Goal: Find contact information: Find contact information

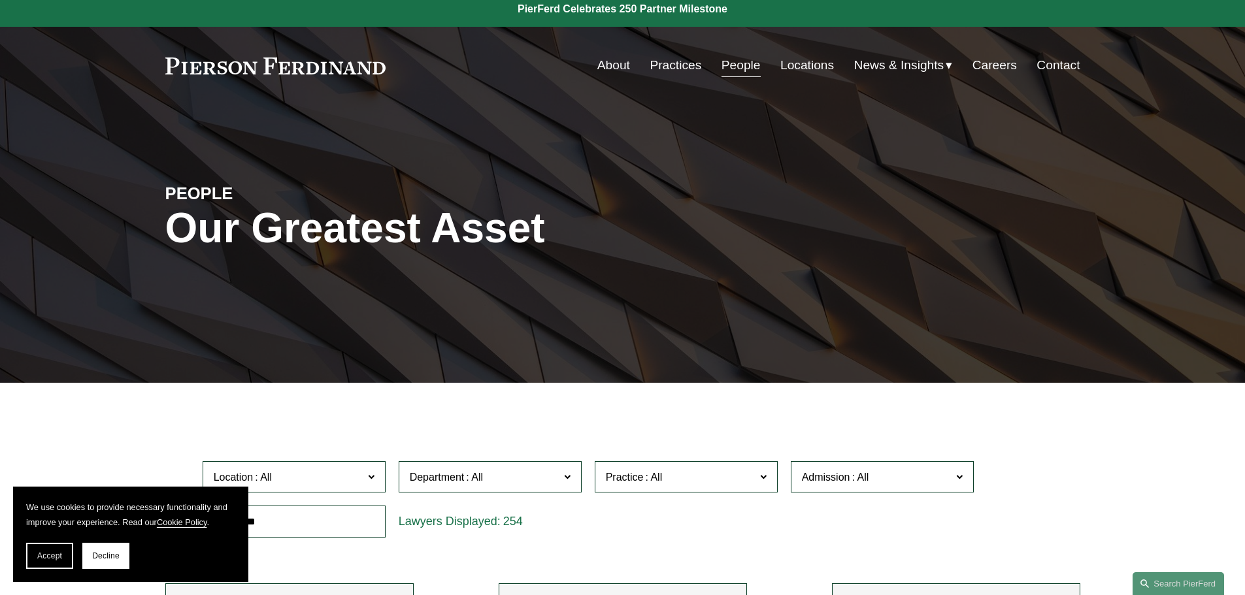
scroll to position [131, 0]
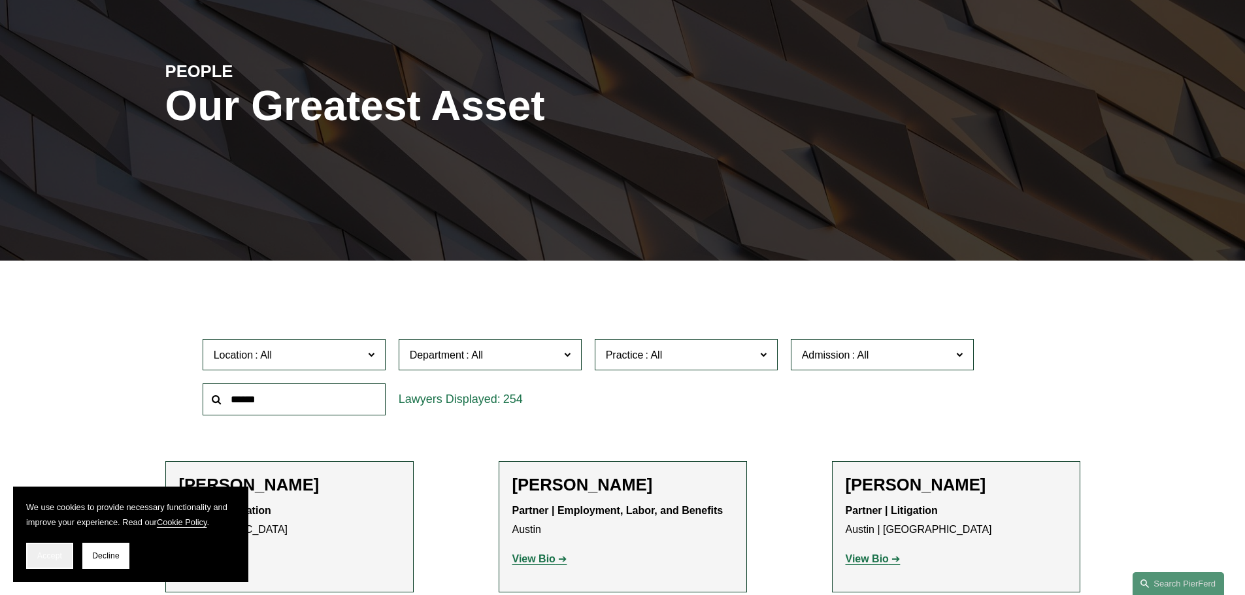
click at [54, 559] on span "Accept" at bounding box center [49, 556] width 25 height 9
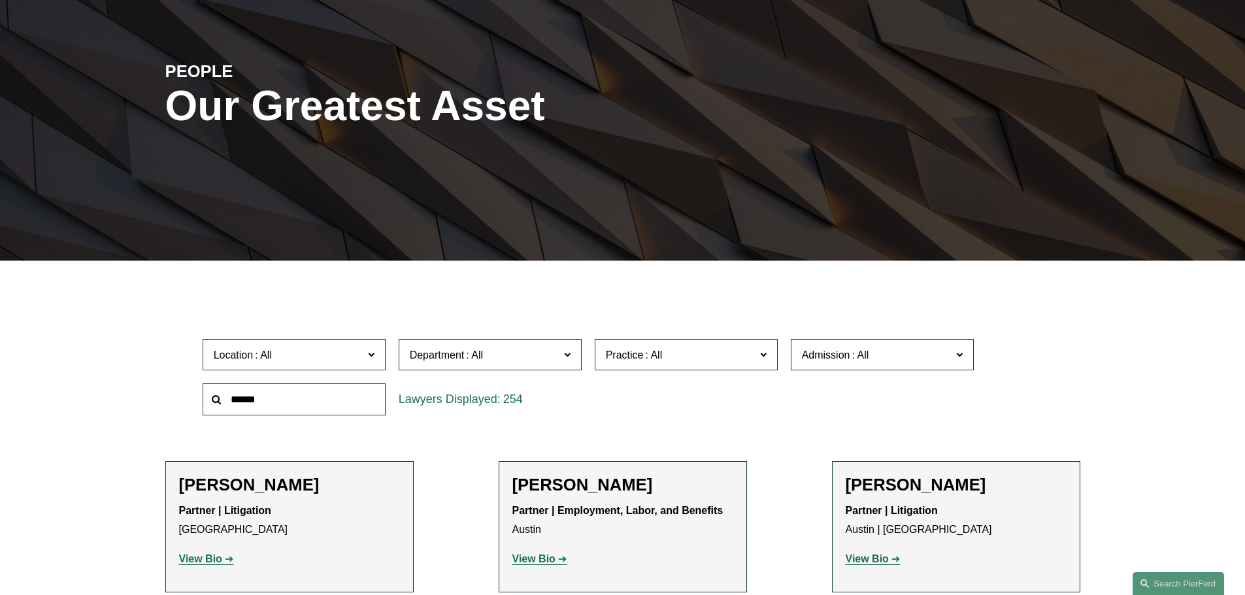
click at [282, 405] on input "text" at bounding box center [294, 400] width 183 height 32
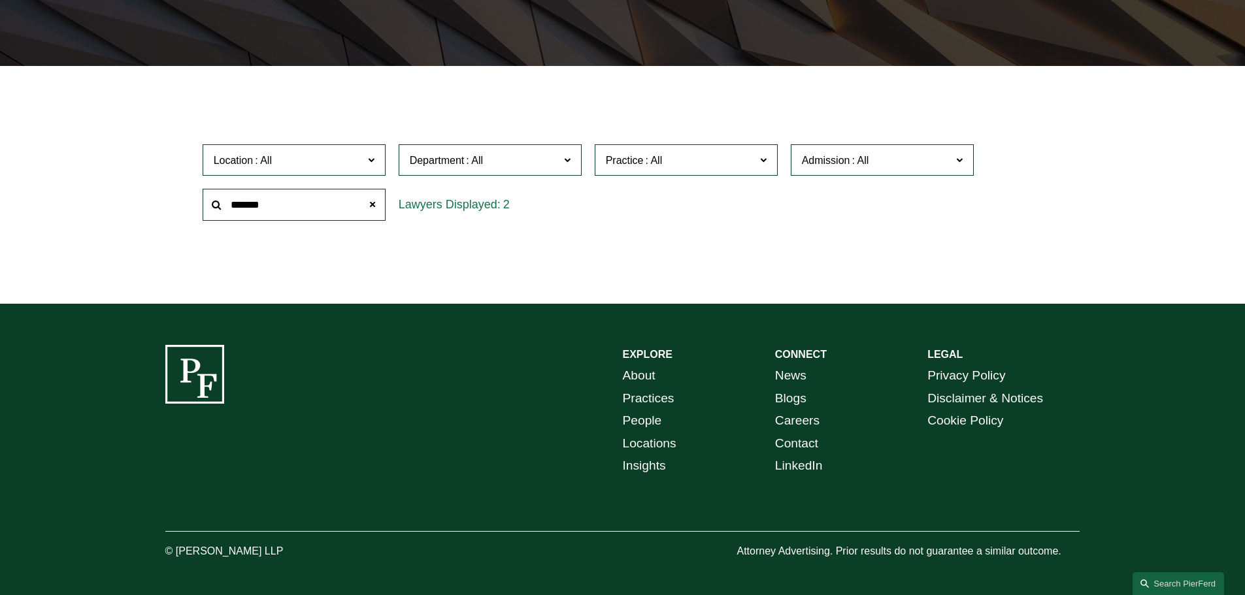
scroll to position [327, 0]
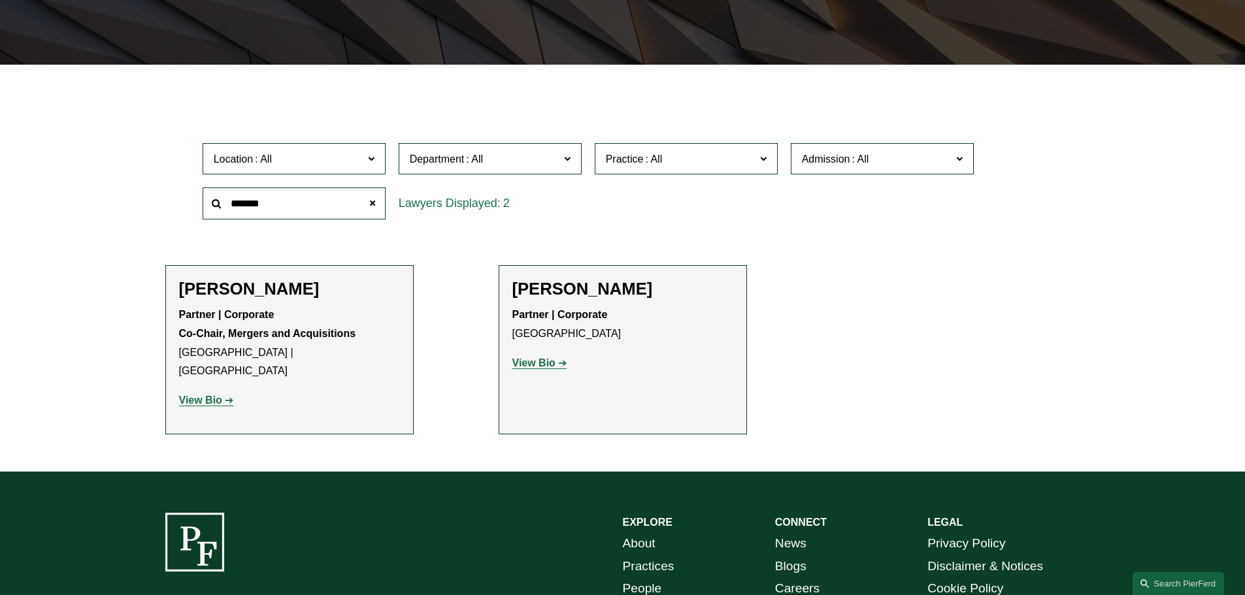
type input "******"
click at [543, 364] on strong "View Bio" at bounding box center [533, 363] width 43 height 11
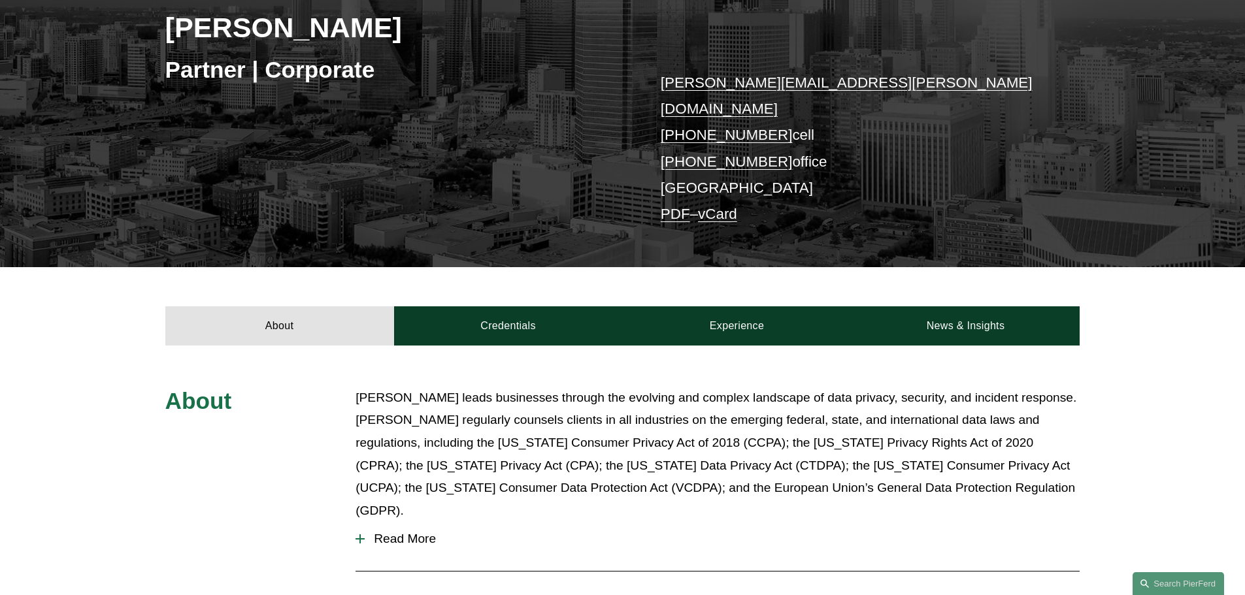
scroll to position [196, 0]
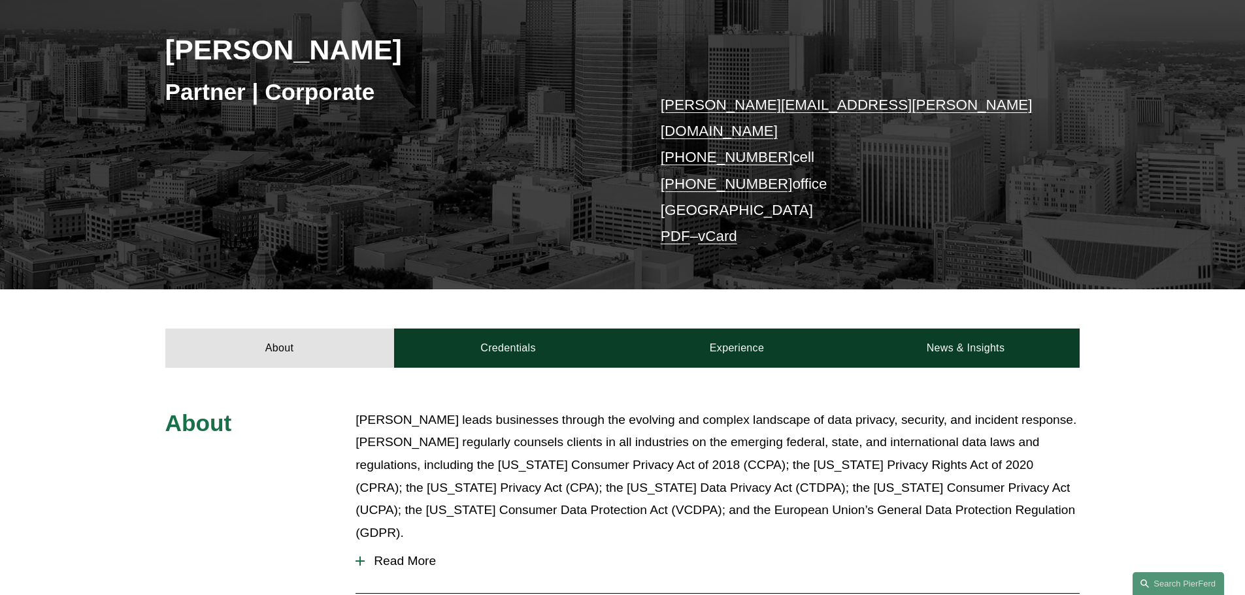
click at [733, 228] on link "vCard" at bounding box center [717, 236] width 39 height 16
